Goal: Information Seeking & Learning: Understand process/instructions

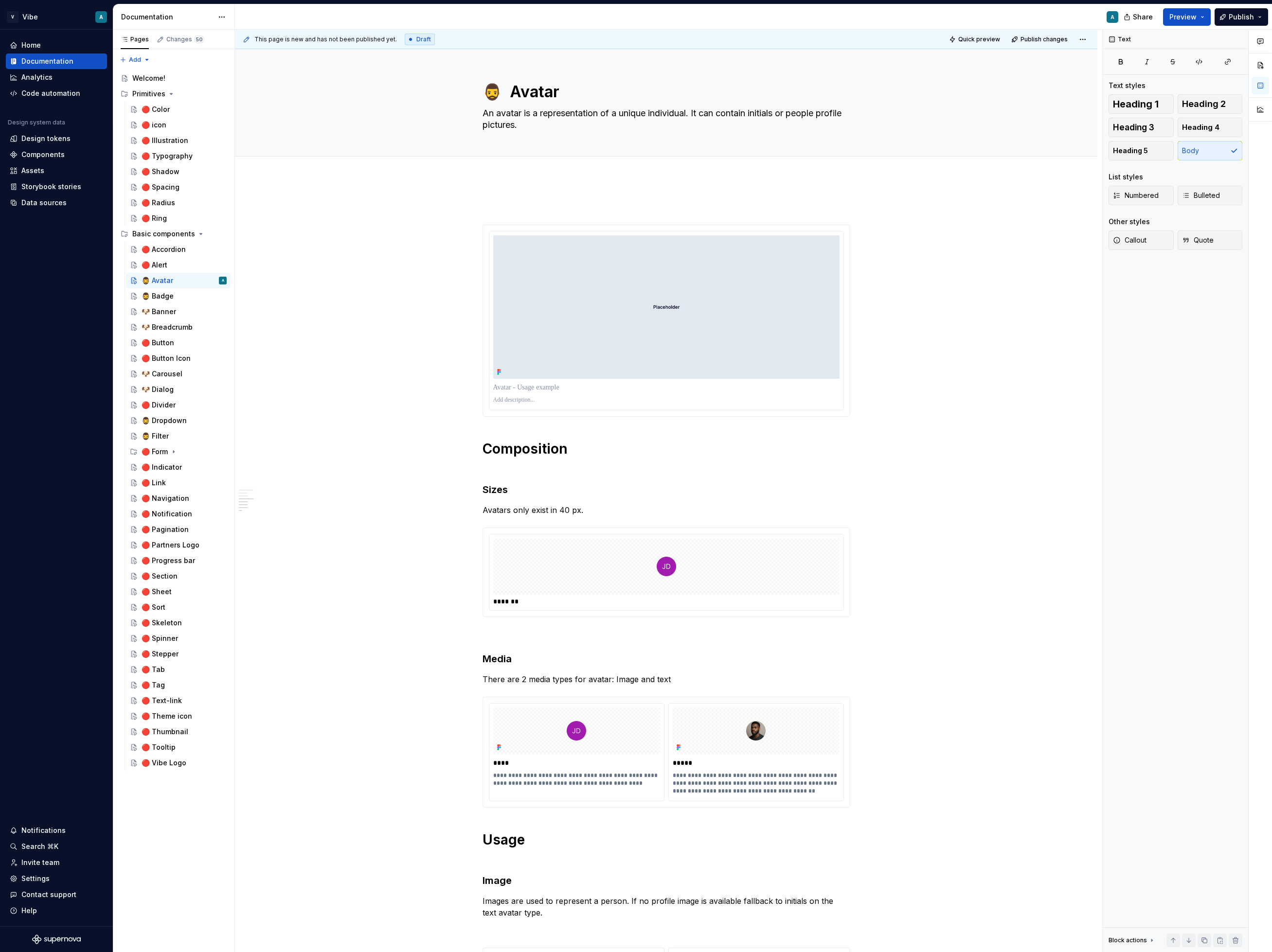
scroll to position [695, 0]
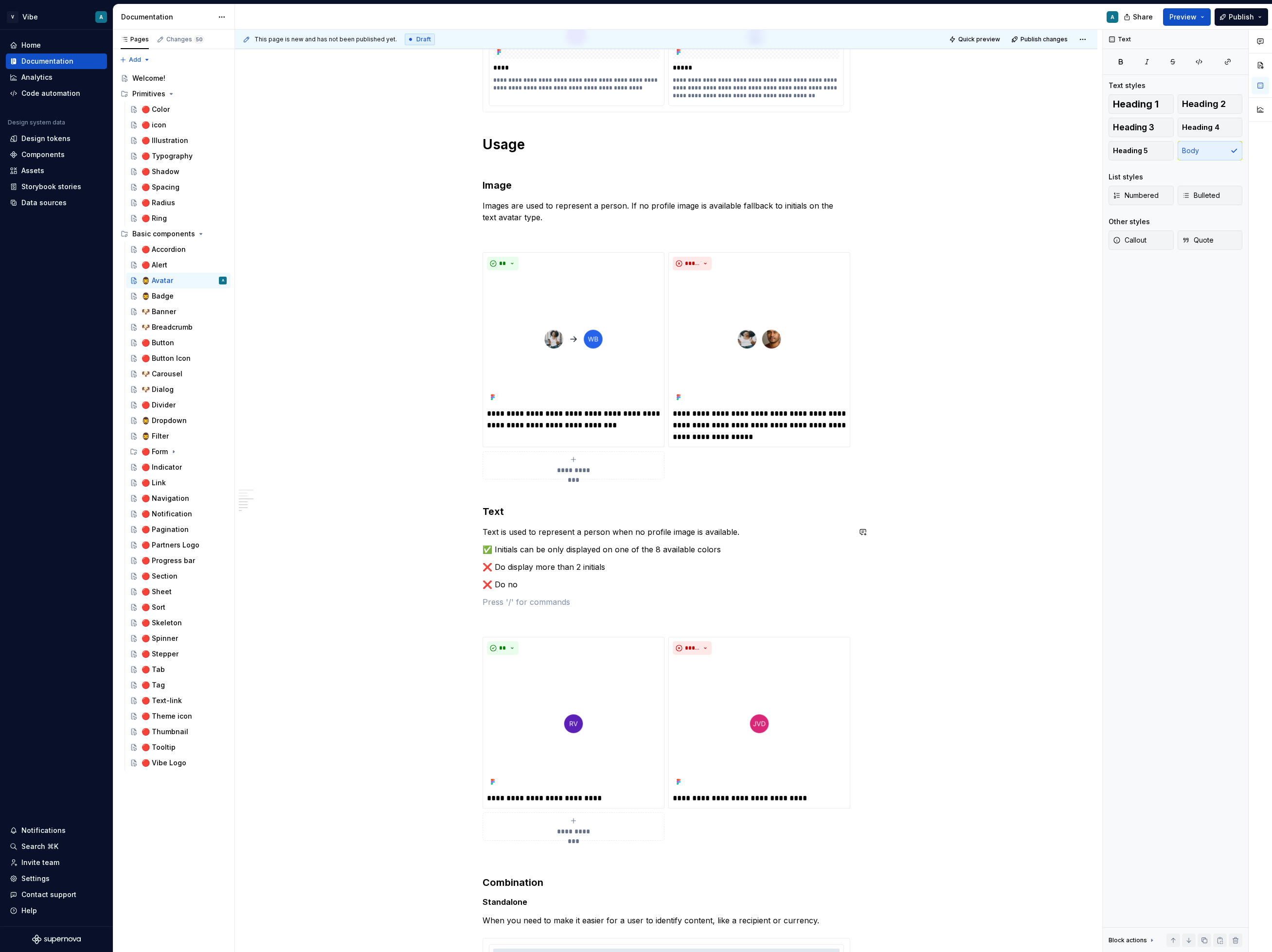
click at [606, 539] on div "**********" at bounding box center [666, 330] width 368 height 1647
click at [563, 579] on p "❌ Do no" at bounding box center [666, 584] width 368 height 12
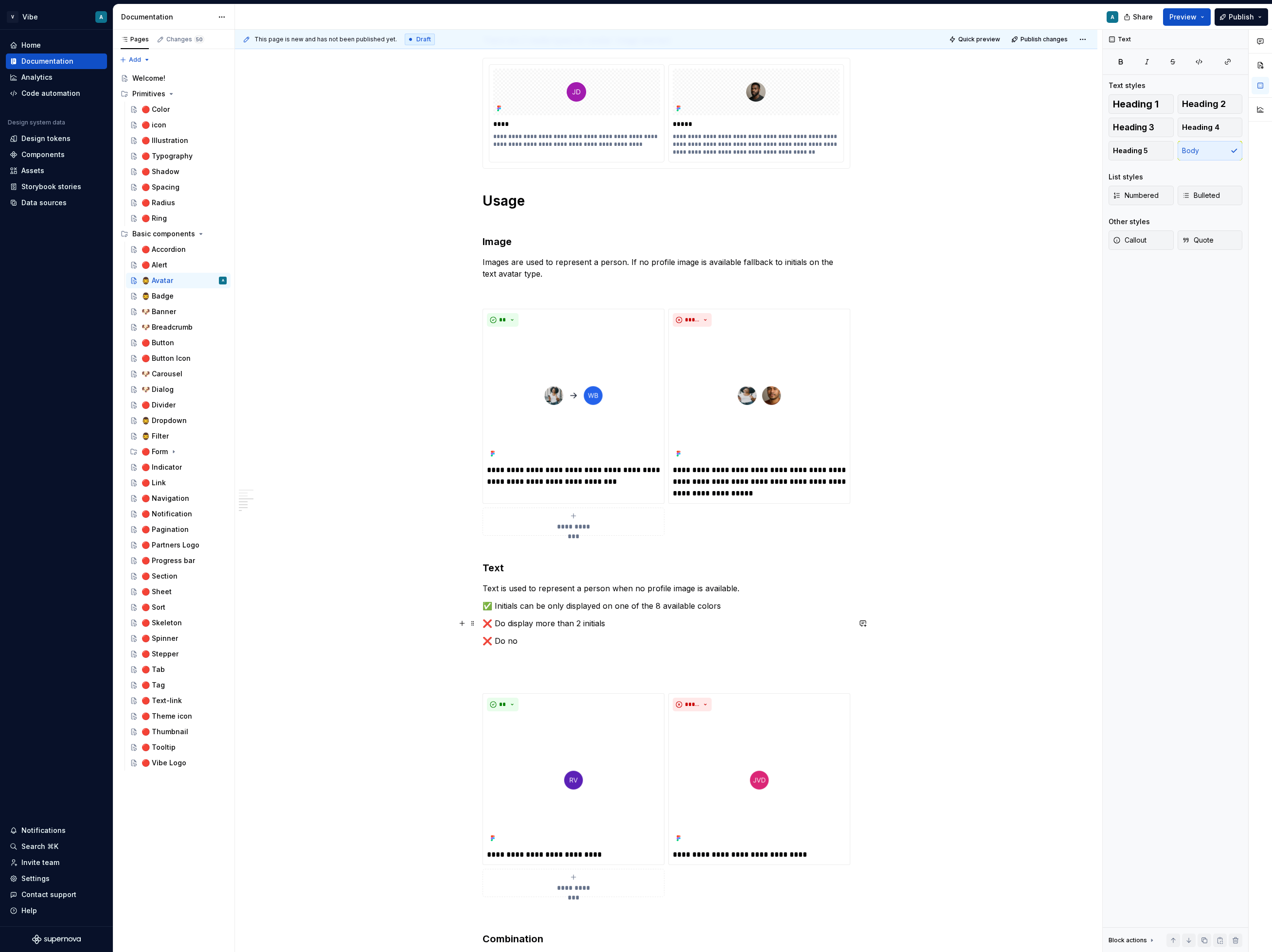
scroll to position [635, 0]
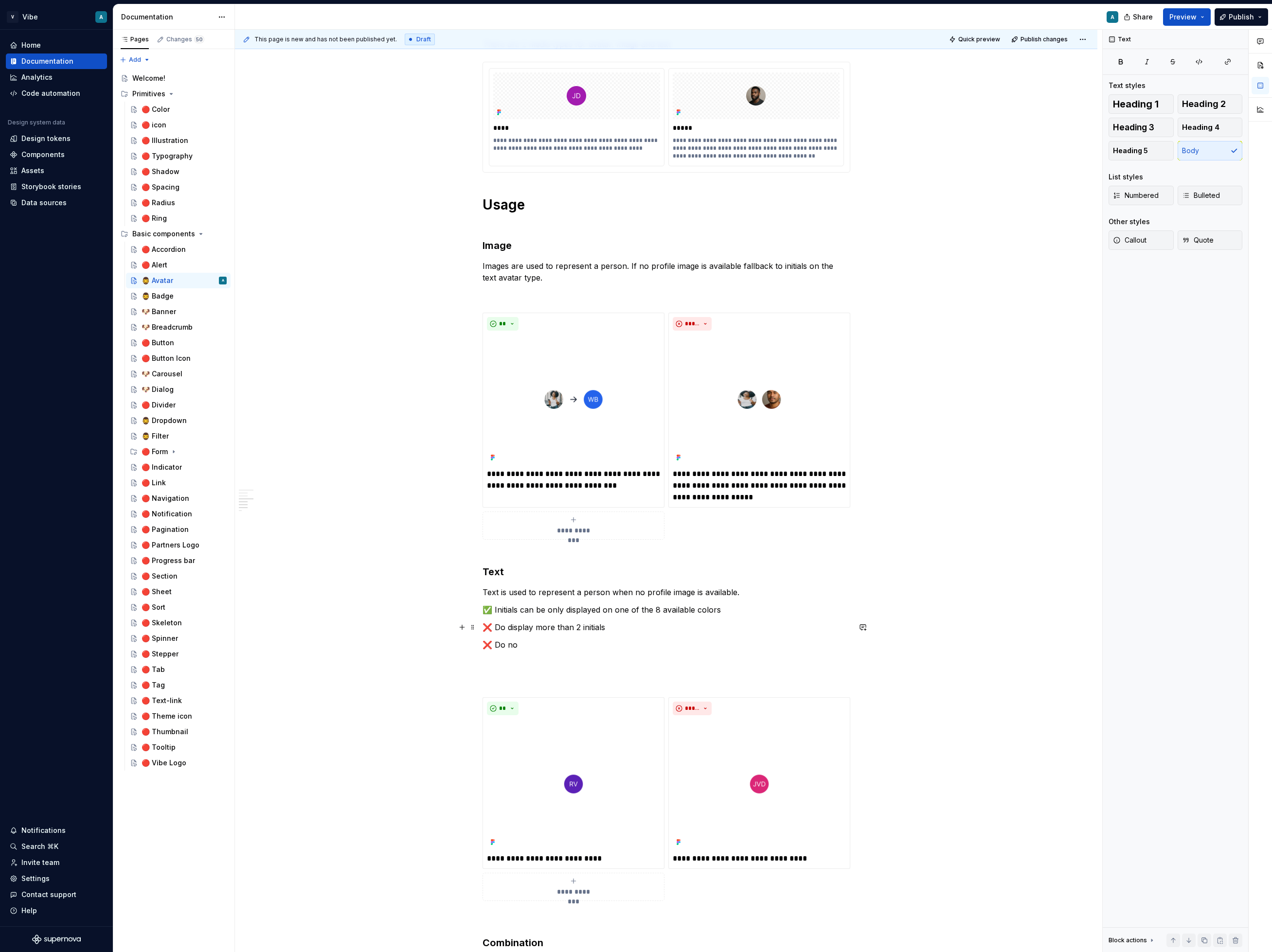
click at [549, 623] on p "❌ Do display more than 2 initials" at bounding box center [666, 627] width 368 height 12
click at [607, 614] on p "✅ Initials can be only displayed on one of the 8 available colors" at bounding box center [666, 610] width 368 height 12
click at [720, 612] on p "✅ Initials can be only displayed on one of the 8 available colors" at bounding box center [666, 610] width 368 height 12
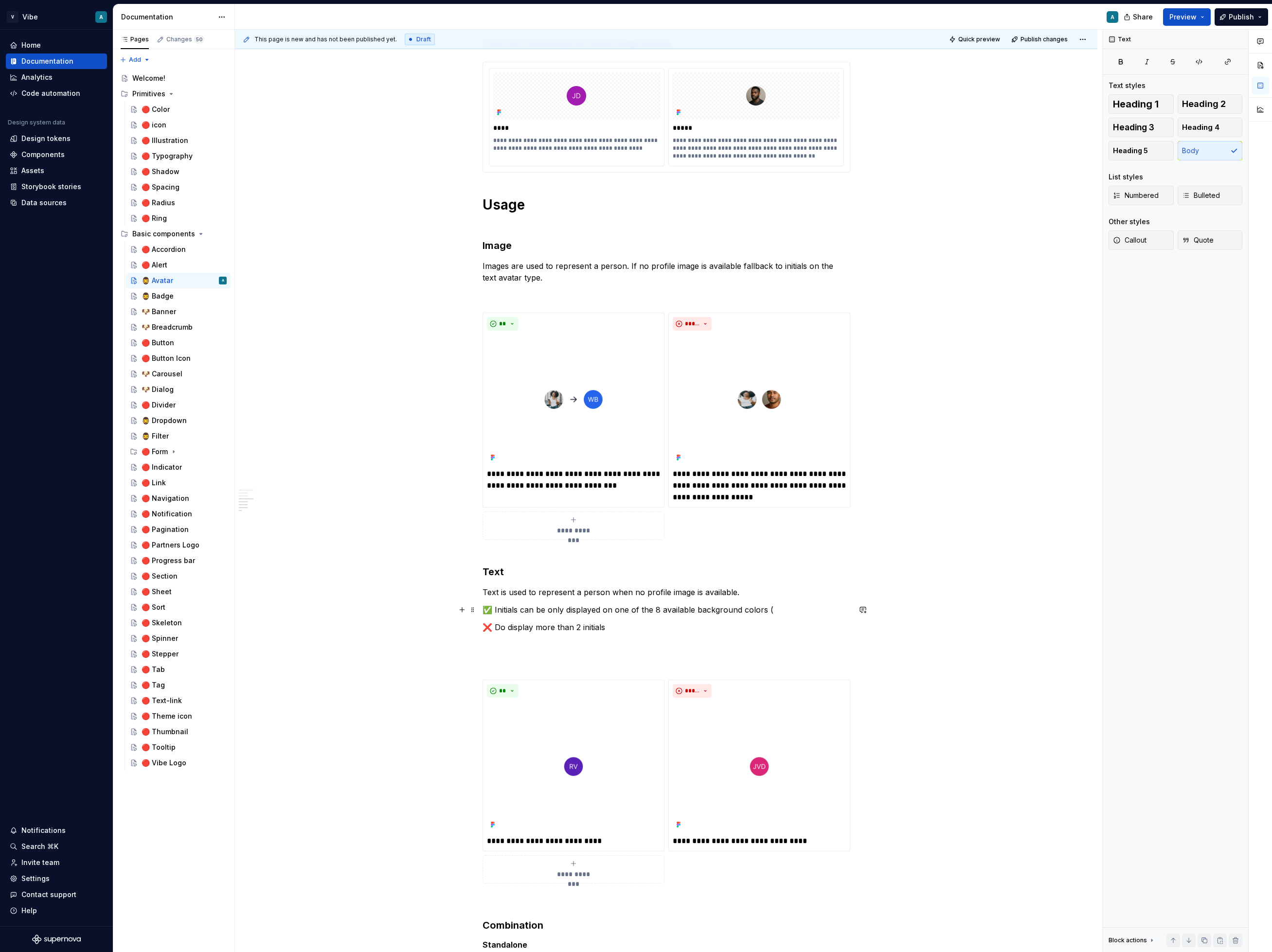
click at [773, 608] on p "✅ Initials can be only displayed on one of the 8 available background colors (" at bounding box center [666, 610] width 368 height 12
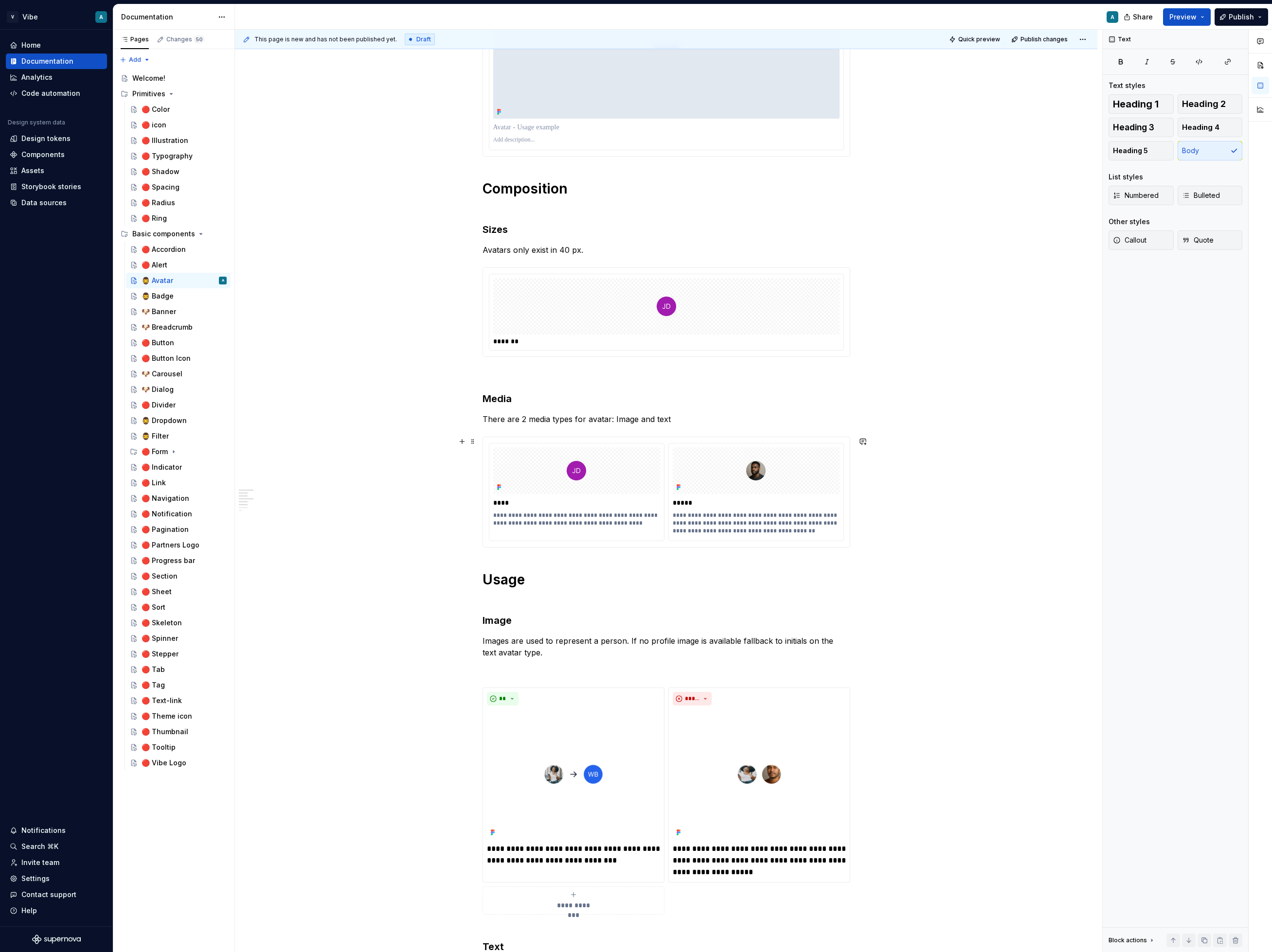
scroll to position [246, 0]
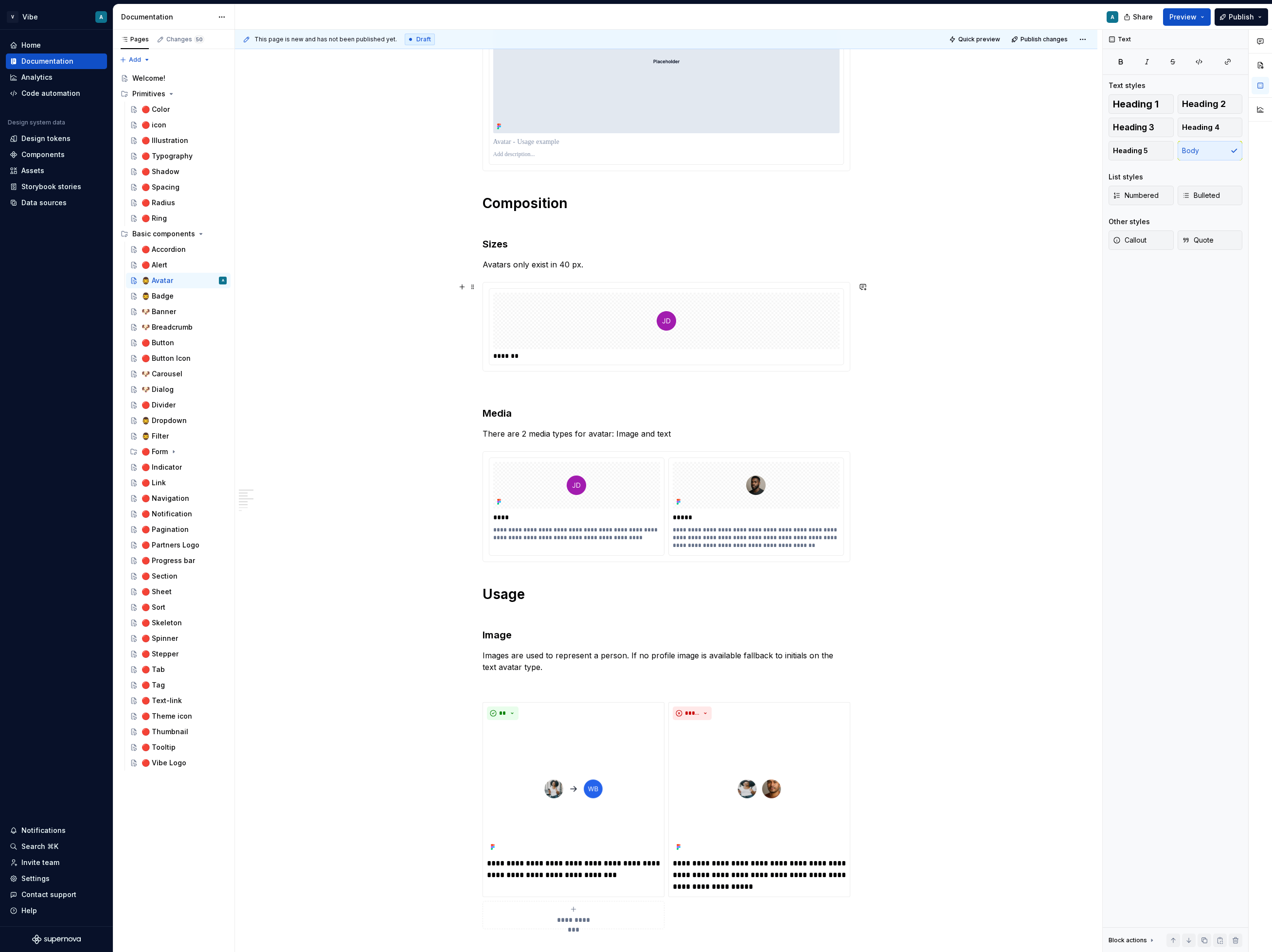
click at [596, 331] on div at bounding box center [666, 321] width 346 height 57
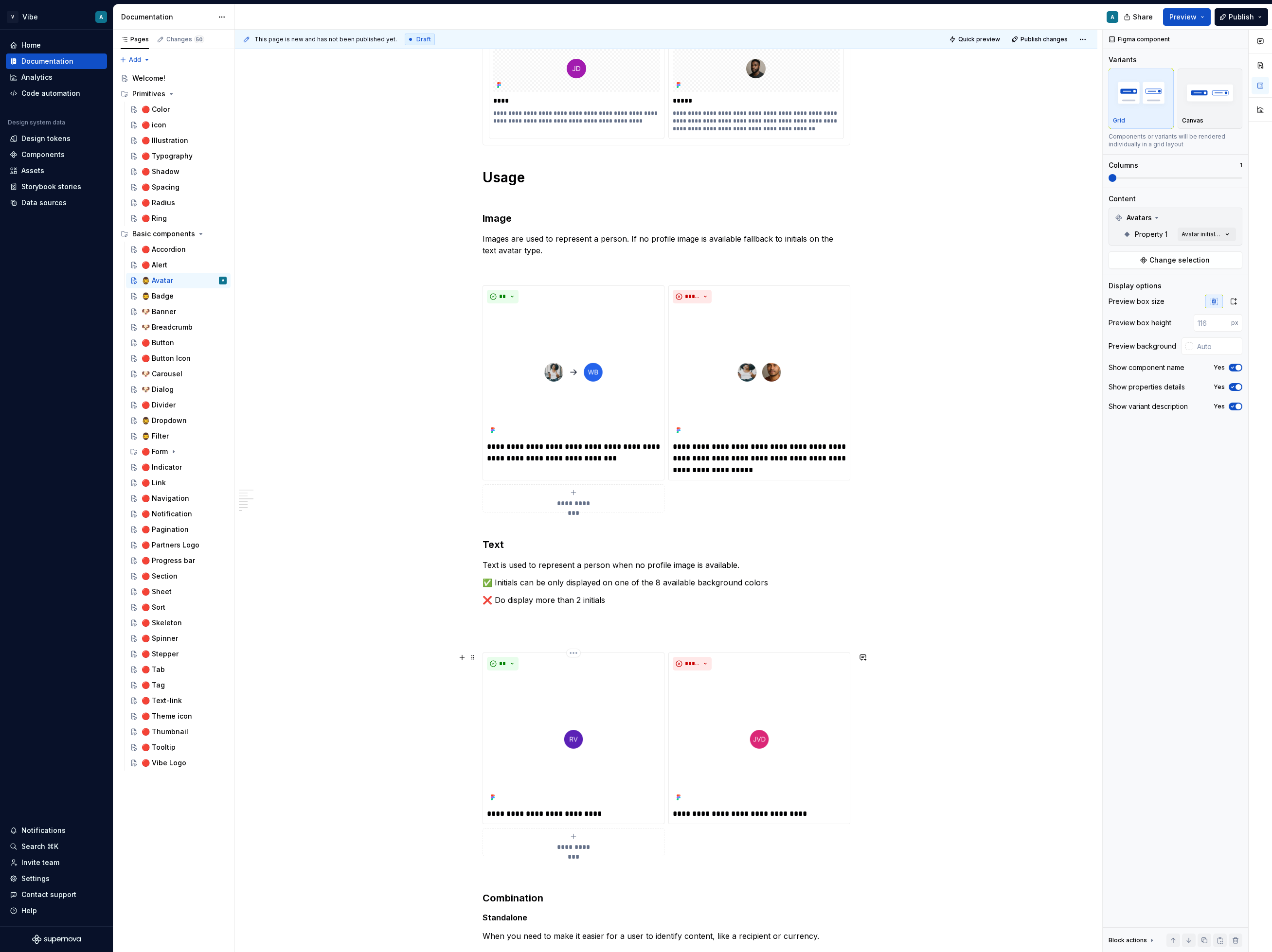
scroll to position [659, 0]
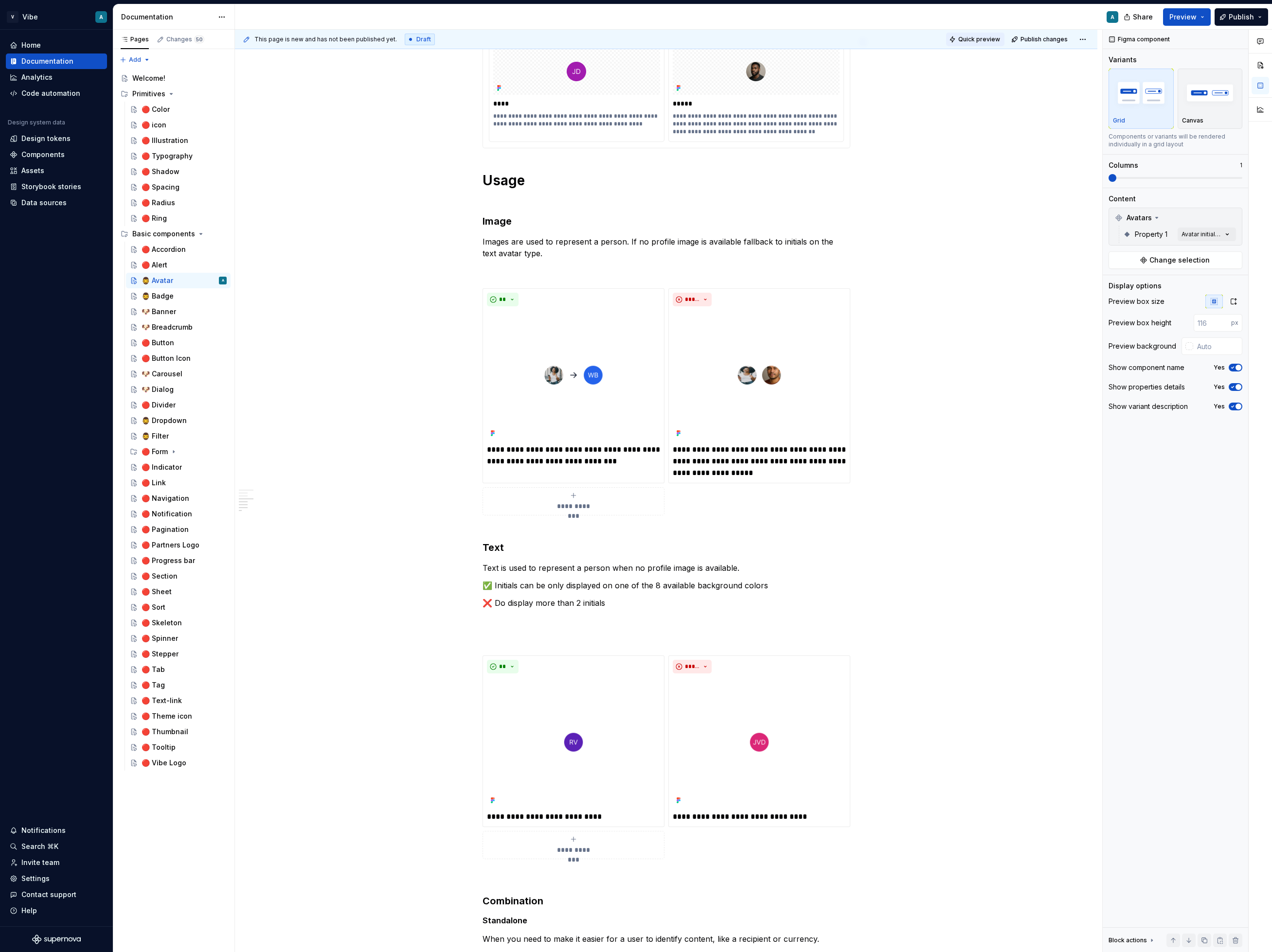
click at [988, 35] on button "Quick preview" at bounding box center [975, 39] width 58 height 14
click at [1216, 932] on span "Open page" at bounding box center [1221, 929] width 33 height 8
type textarea "*"
